Goal: Task Accomplishment & Management: Use online tool/utility

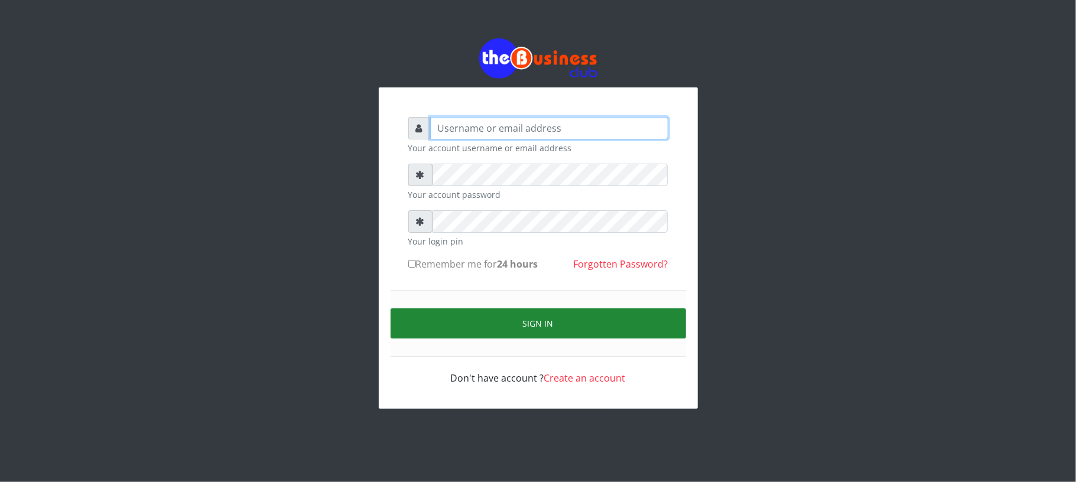
type input "Mavincio"
click at [547, 324] on button "Sign in" at bounding box center [539, 324] width 296 height 30
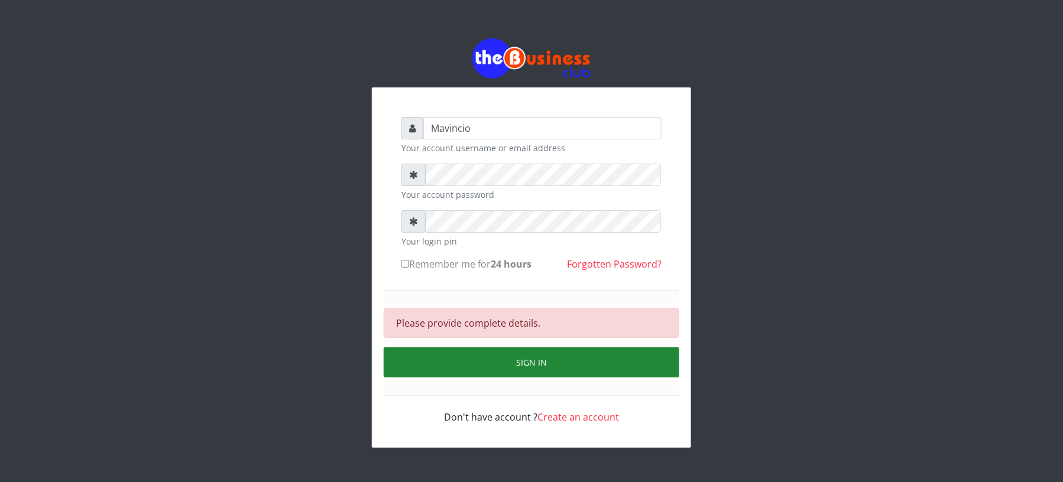
click at [521, 359] on button "Sign in" at bounding box center [532, 363] width 296 height 30
click at [521, 358] on button "Sign in" at bounding box center [532, 363] width 296 height 30
click at [532, 360] on button "Sign in" at bounding box center [532, 363] width 296 height 30
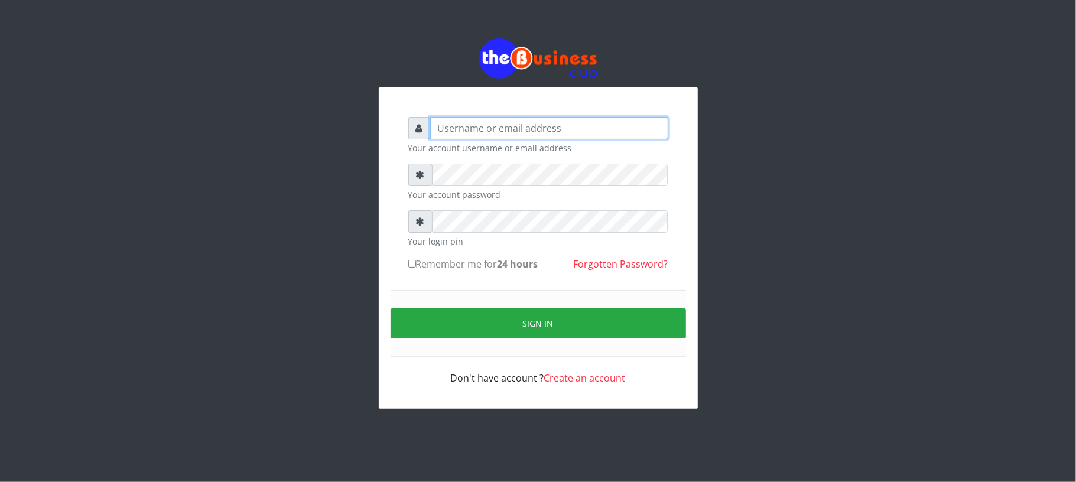
type input "Mavincio"
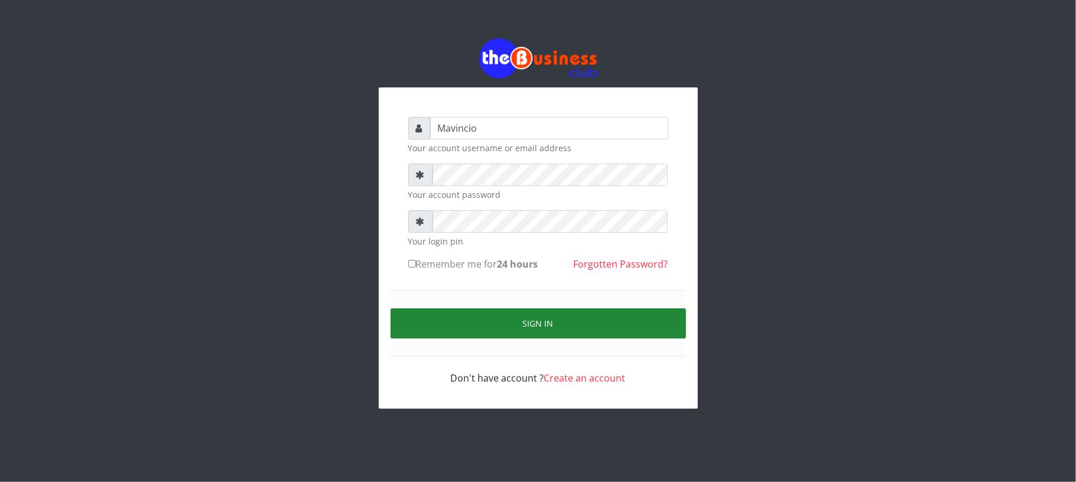
click at [542, 322] on button "Sign in" at bounding box center [539, 324] width 296 height 30
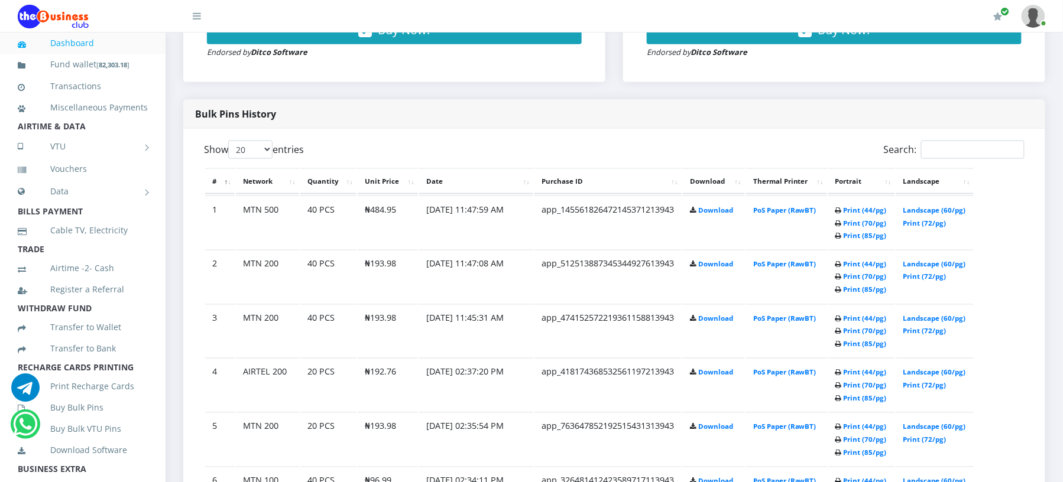
scroll to position [546, 0]
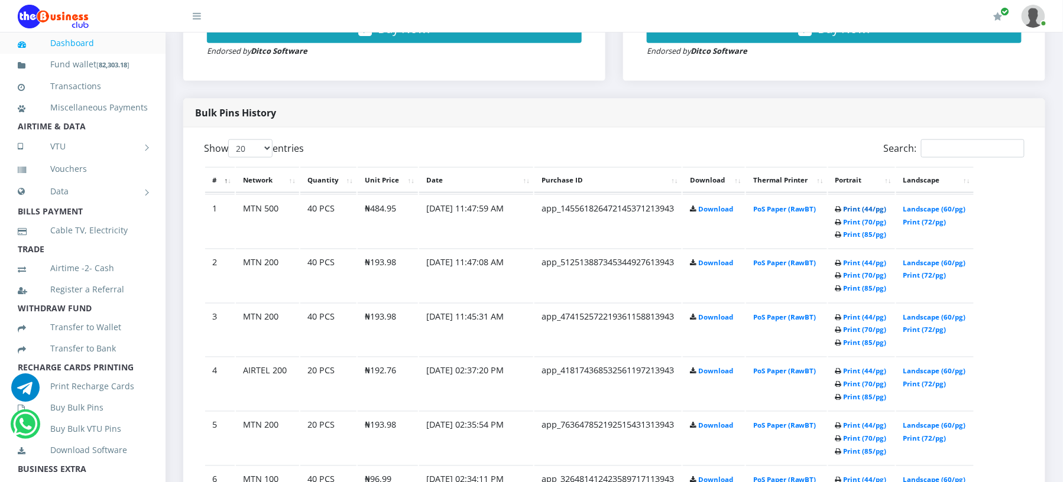
click at [852, 208] on link "Print (44/pg)" at bounding box center [864, 208] width 43 height 9
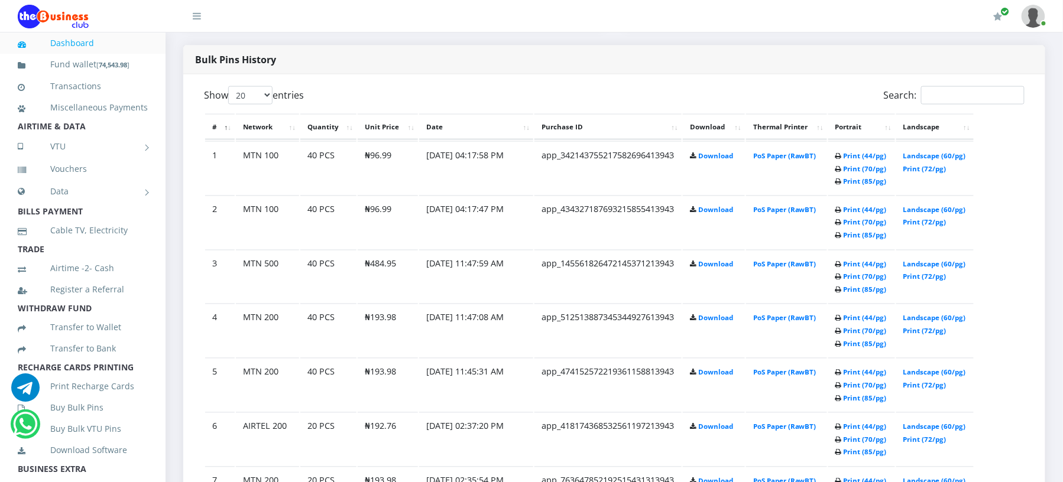
scroll to position [546, 0]
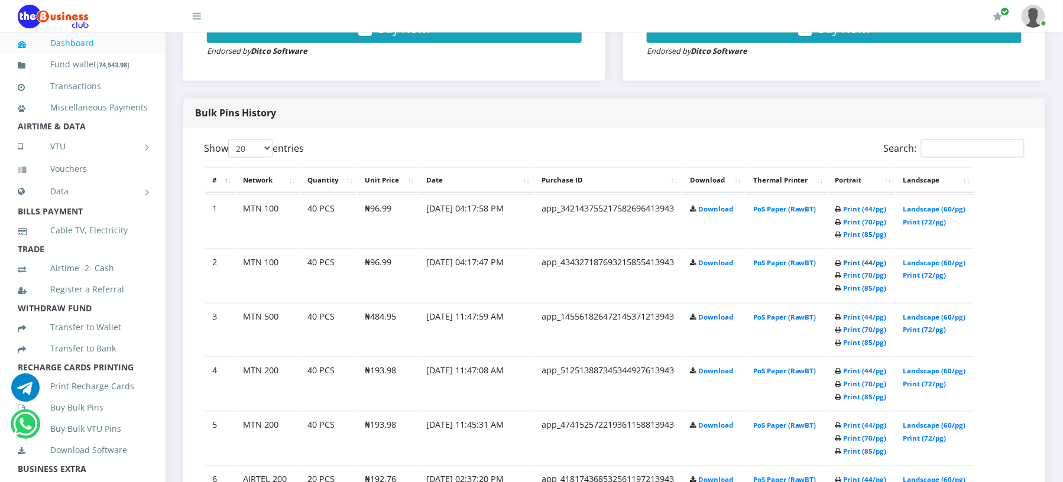
click at [852, 263] on link "Print (44/pg)" at bounding box center [864, 263] width 43 height 9
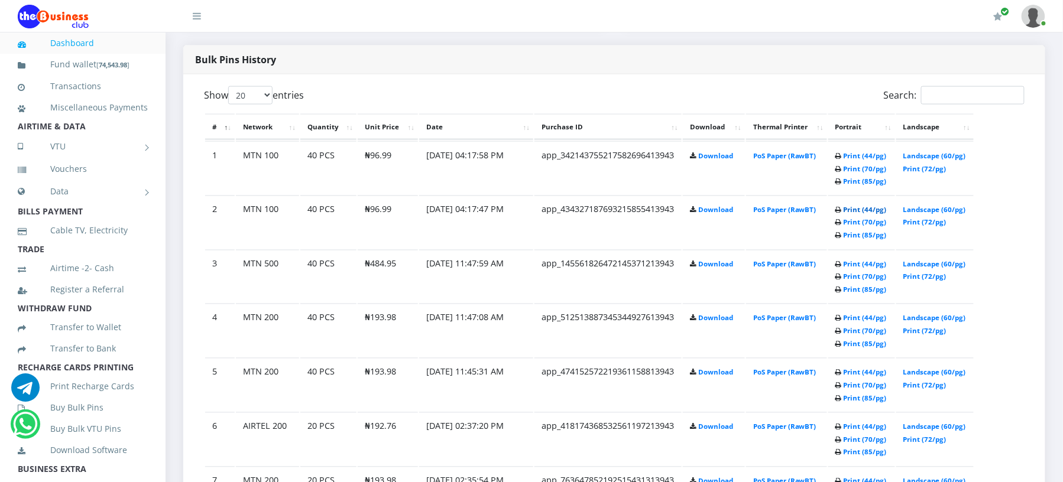
scroll to position [546, 0]
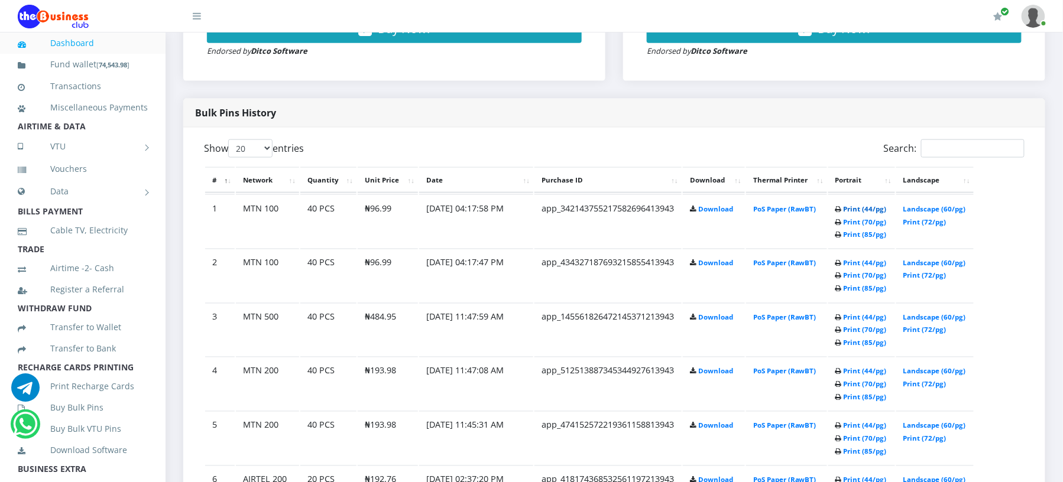
click at [854, 207] on link "Print (44/pg)" at bounding box center [864, 208] width 43 height 9
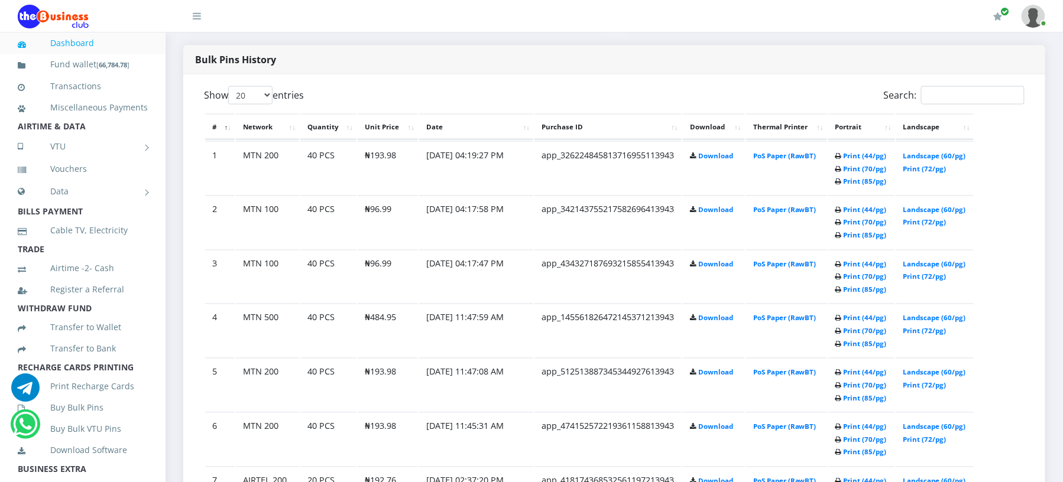
scroll to position [546, 0]
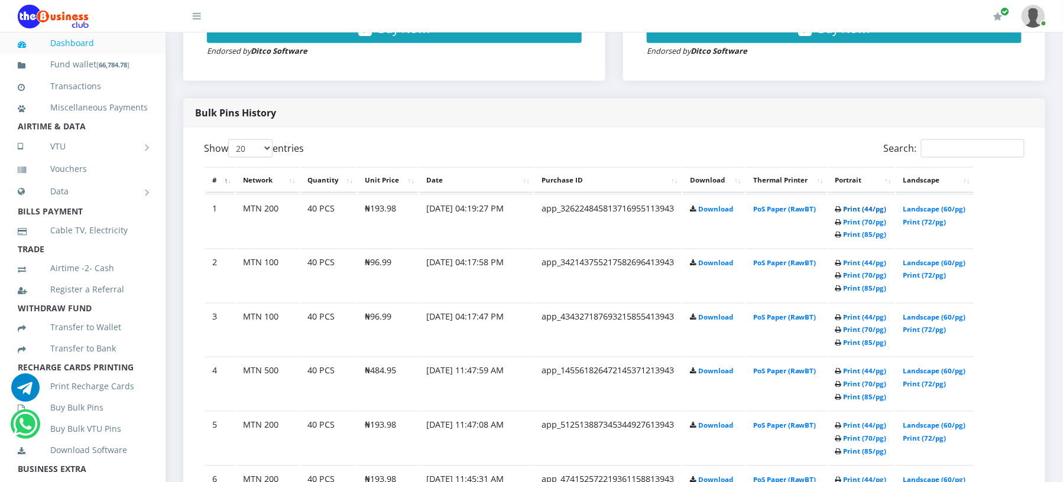
click at [863, 206] on link "Print (44/pg)" at bounding box center [864, 208] width 43 height 9
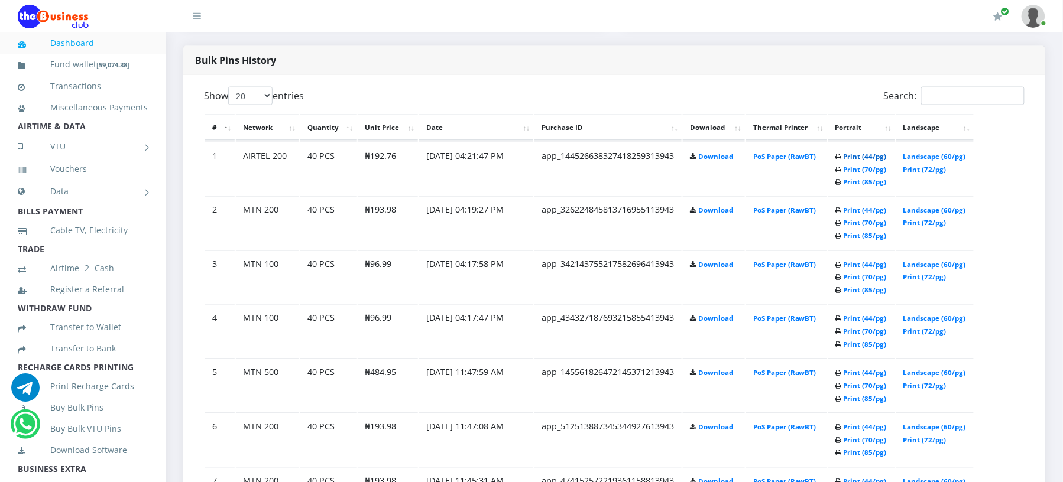
scroll to position [599, 0]
click at [847, 152] on link "Print (44/pg)" at bounding box center [864, 156] width 43 height 9
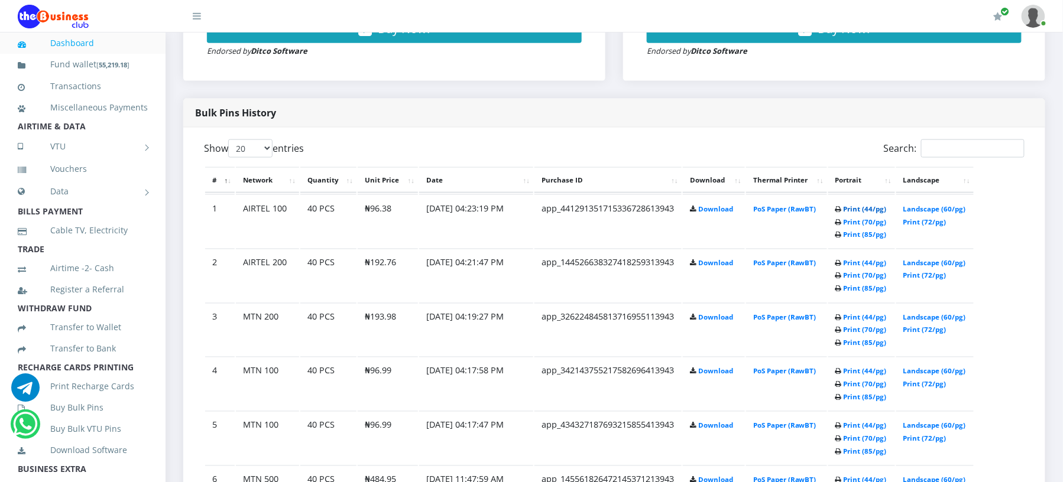
click at [855, 206] on link "Print (44/pg)" at bounding box center [864, 208] width 43 height 9
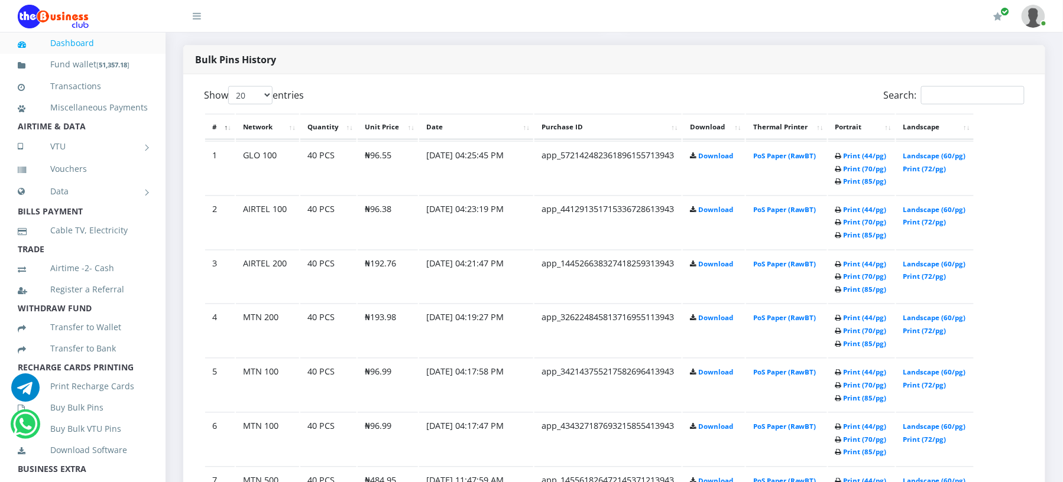
scroll to position [546, 0]
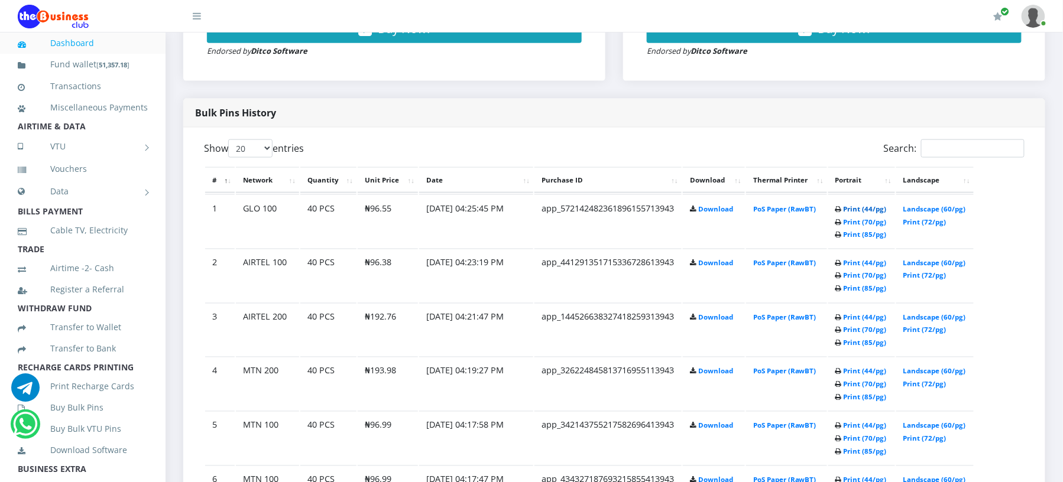
click at [853, 208] on link "Print (44/pg)" at bounding box center [864, 208] width 43 height 9
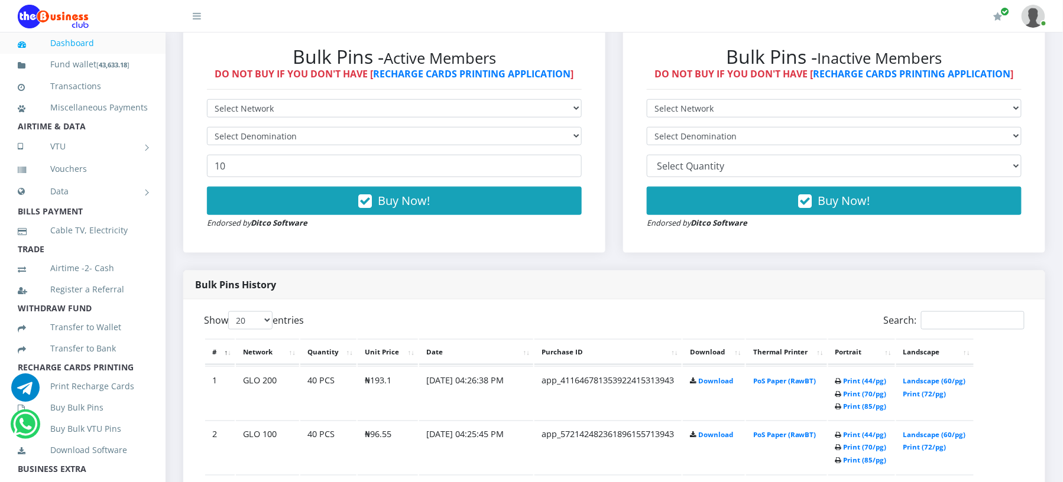
scroll to position [410, 0]
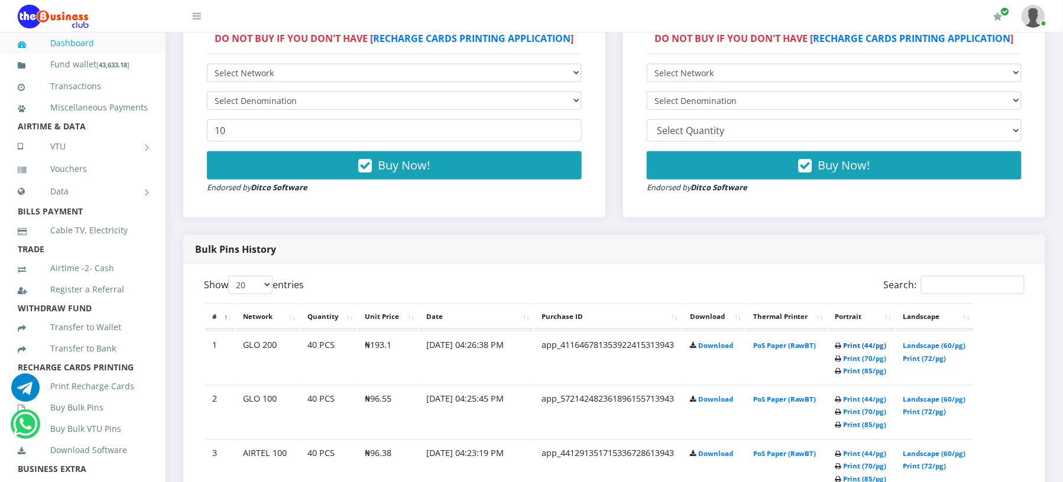
click at [852, 345] on link "Print (44/pg)" at bounding box center [864, 345] width 43 height 9
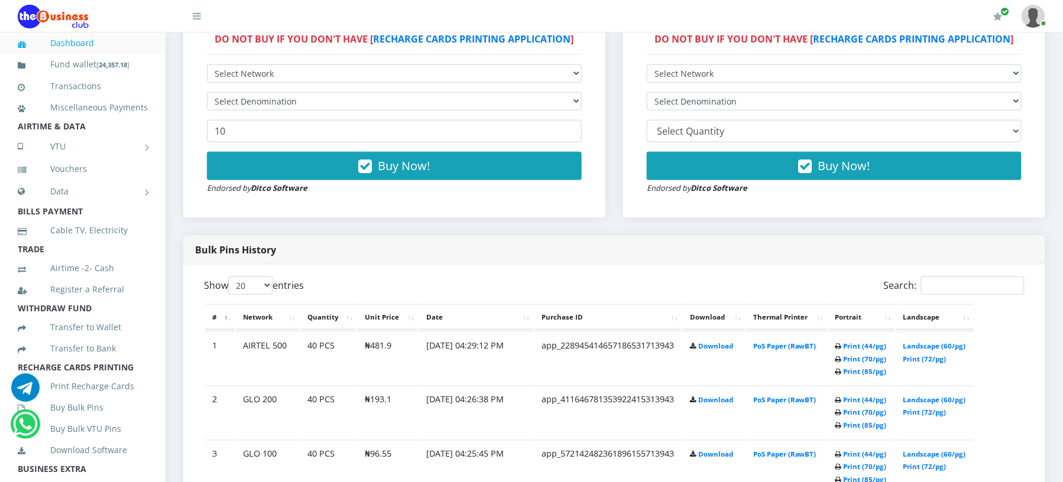
scroll to position [409, 0]
click at [843, 346] on link "Print (44/pg)" at bounding box center [864, 346] width 43 height 9
click at [856, 346] on link "Print (44/pg)" at bounding box center [864, 346] width 43 height 9
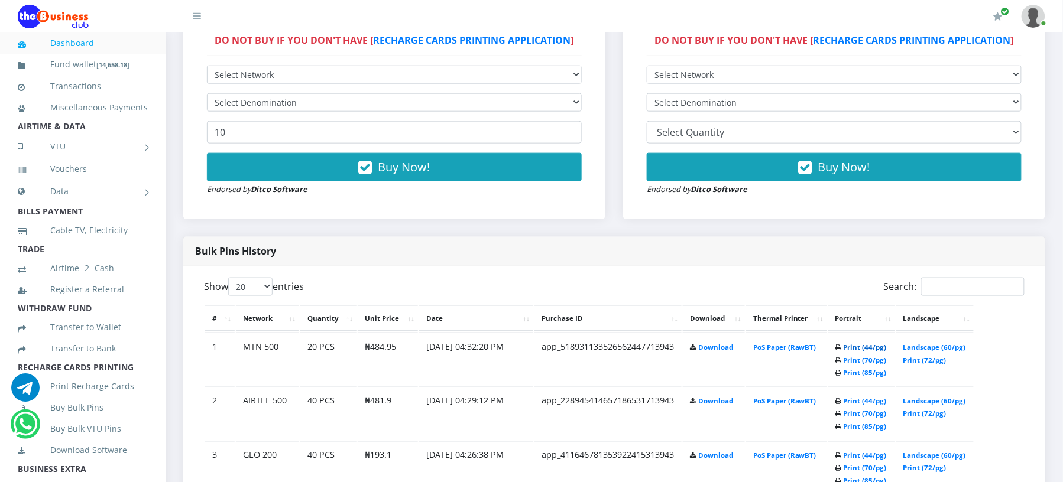
click at [846, 346] on link "Print (44/pg)" at bounding box center [864, 347] width 43 height 9
click at [637, 292] on div "Search:" at bounding box center [823, 289] width 401 height 23
click at [847, 346] on link "Print (44/pg)" at bounding box center [864, 347] width 43 height 9
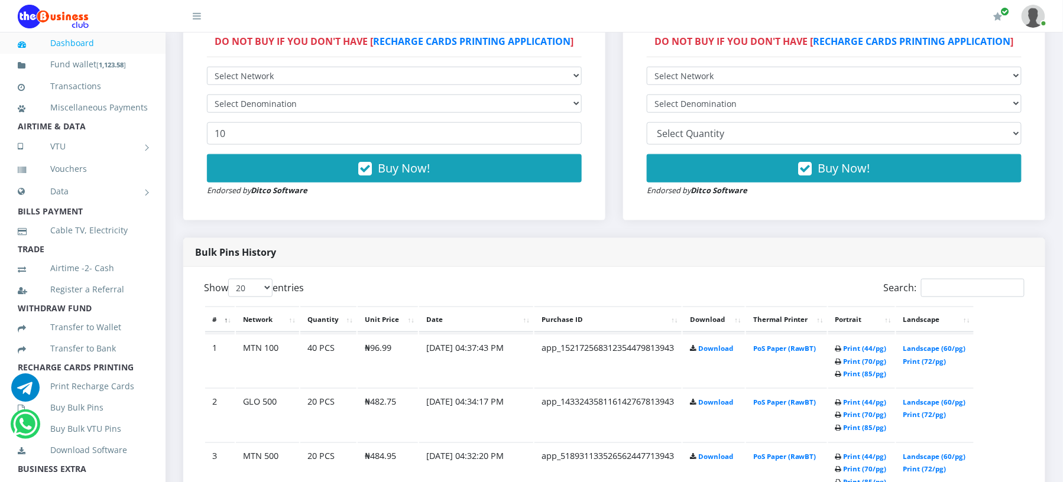
scroll to position [407, 0]
click at [844, 348] on link "Print (44/pg)" at bounding box center [864, 348] width 43 height 9
